Goal: Task Accomplishment & Management: Manage account settings

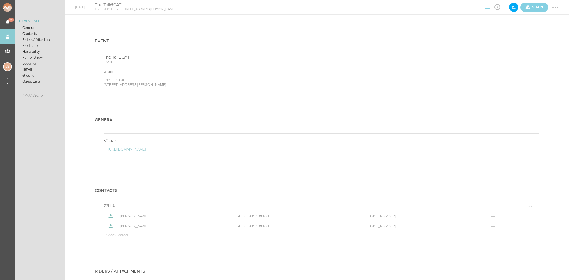
scroll to position [537, 0]
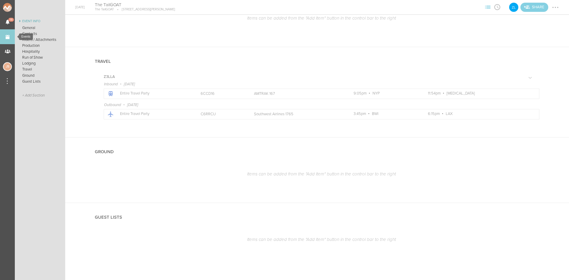
click at [11, 35] on link "Events" at bounding box center [7, 36] width 15 height 15
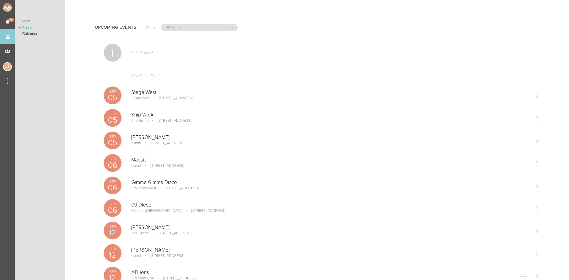
click at [148, 275] on p "ATLiens" at bounding box center [330, 273] width 399 height 6
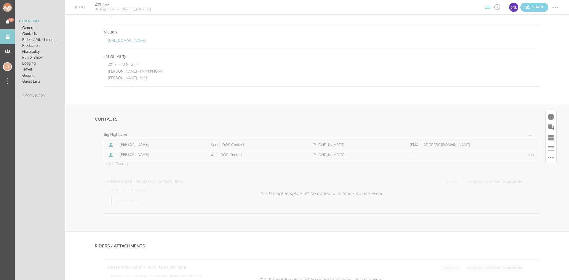
scroll to position [474, 0]
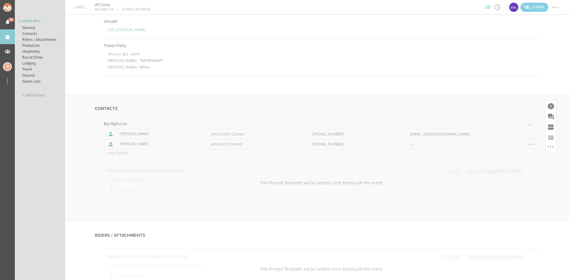
click at [530, 143] on div at bounding box center [531, 144] width 9 height 9
click at [517, 146] on link "Edit" at bounding box center [514, 145] width 46 height 11
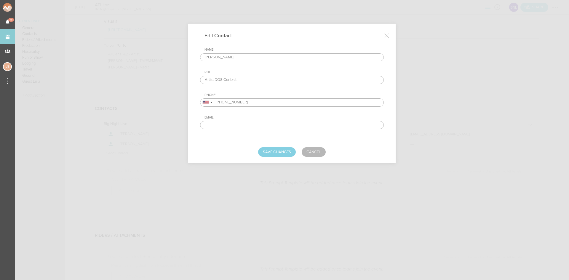
drag, startPoint x: 242, startPoint y: 57, endPoint x: 62, endPoint y: 44, distance: 181.0
click at [62, 44] on div "Edit Contact Name Jared Hallal Role Artist DOS Contact Phone United States + 1 …" at bounding box center [284, 140] width 569 height 280
type input "Malcolm Waldek"
drag, startPoint x: 245, startPoint y: 101, endPoint x: 201, endPoint y: 101, distance: 44.2
click at [201, 101] on div "United States + 1 United Kingdom + 44 Afghanistan (‫افغانستان‬‎) + 93 Albania (…" at bounding box center [292, 102] width 184 height 8
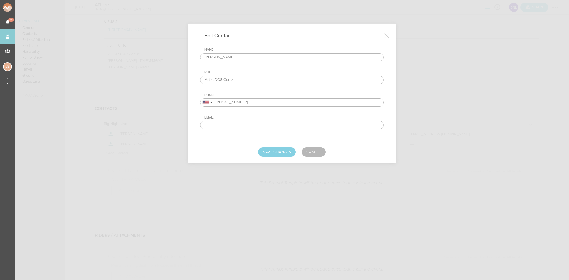
paste input "4803889972"
type input "4803889972"
click at [285, 151] on button "Save Changes" at bounding box center [277, 151] width 38 height 9
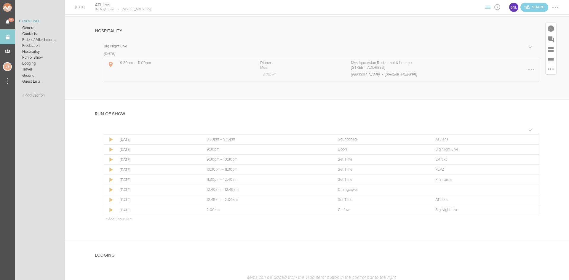
scroll to position [860, 0]
click at [527, 75] on div at bounding box center [531, 73] width 9 height 9
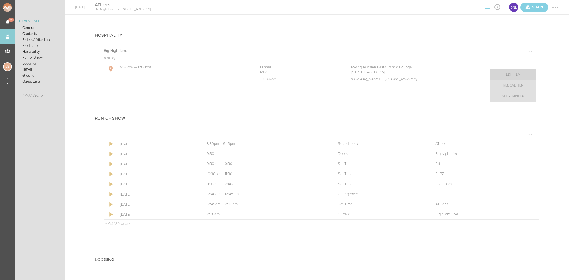
click at [513, 76] on link "Edit Item" at bounding box center [514, 74] width 46 height 11
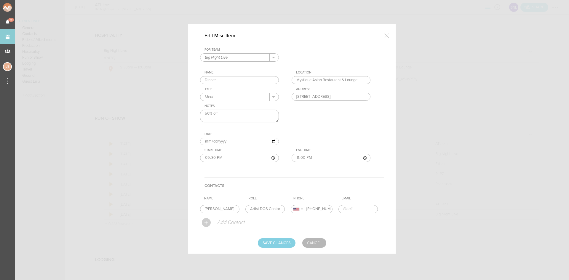
drag, startPoint x: 227, startPoint y: 207, endPoint x: -36, endPoint y: 235, distance: 264.1
click at [0, 235] on html "Edit Misc Item For Team Big Night Live + Add New Team Big Night Live . Name Din…" at bounding box center [284, 140] width 569 height 280
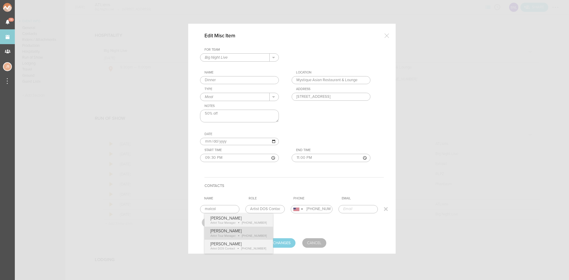
type input "Malcolm Waldek"
type input "Artist Tour Manager"
type input "14803889972"
type input "waldekmalcolm@gmail.com"
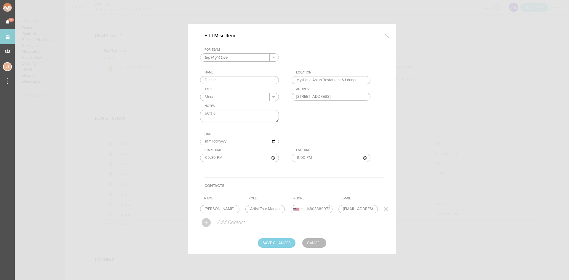
click at [243, 239] on form "For Team Big Night Live + Add New Team Big Night Live . Name Dinner Location My…" at bounding box center [292, 148] width 184 height 200
click at [288, 243] on input "Save Changes" at bounding box center [277, 242] width 38 height 9
type input "Saving..."
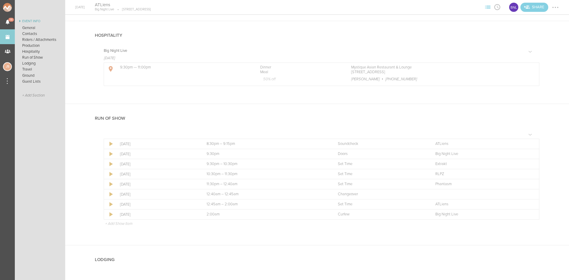
drag, startPoint x: 557, startPoint y: 8, endPoint x: 557, endPoint y: 12, distance: 3.6
click at [557, 8] on div at bounding box center [555, 7] width 9 height 9
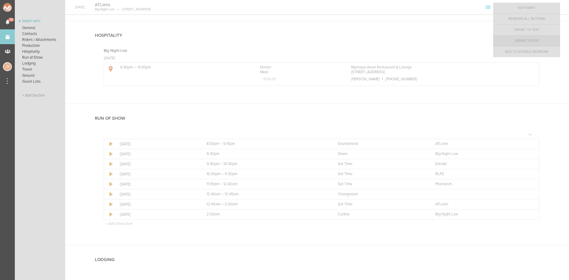
click at [542, 42] on link "Export to PDF" at bounding box center [526, 41] width 67 height 11
